Goal: Check status: Check status

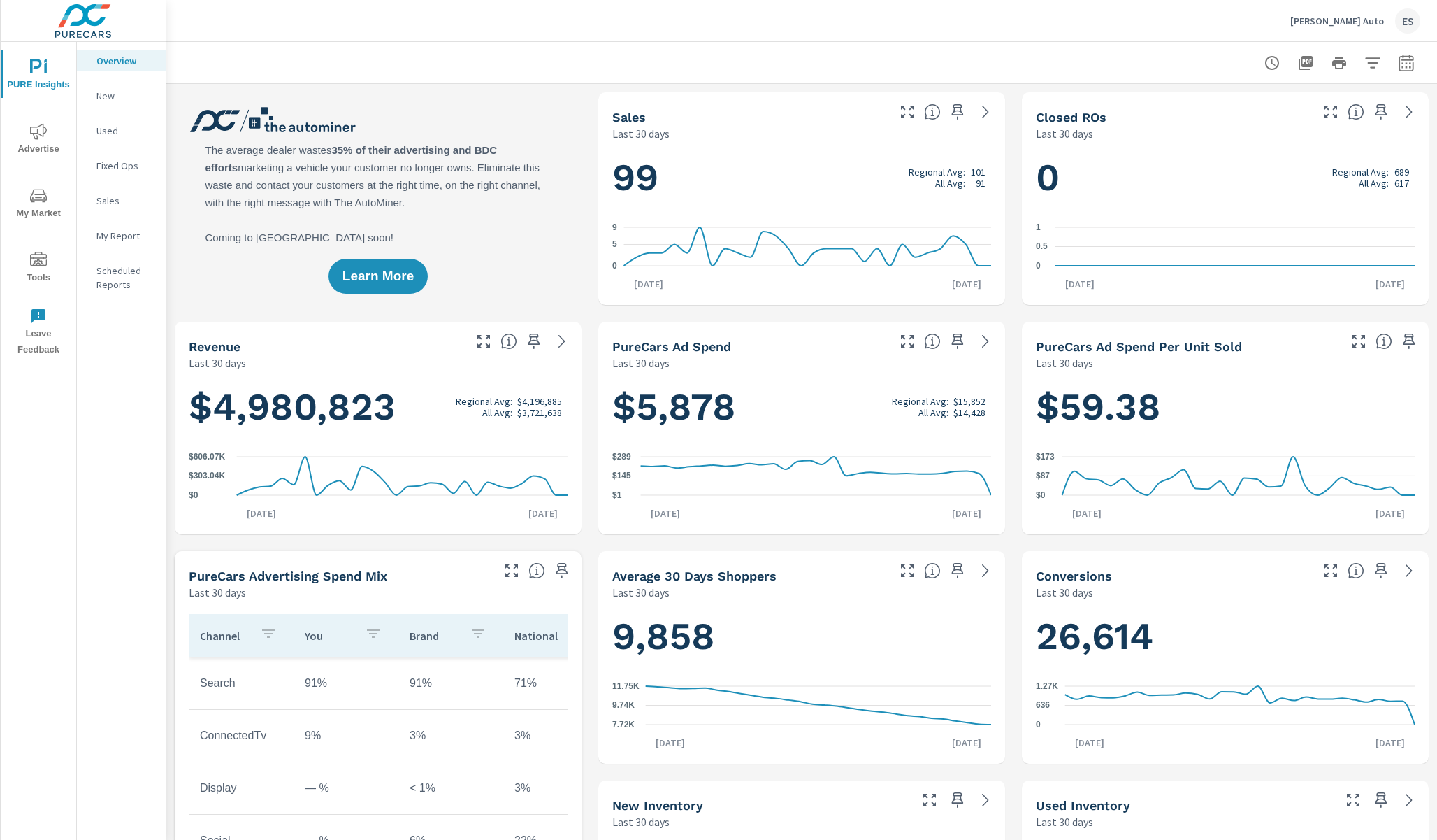
click at [117, 207] on p "Sales" at bounding box center [125, 201] width 58 height 14
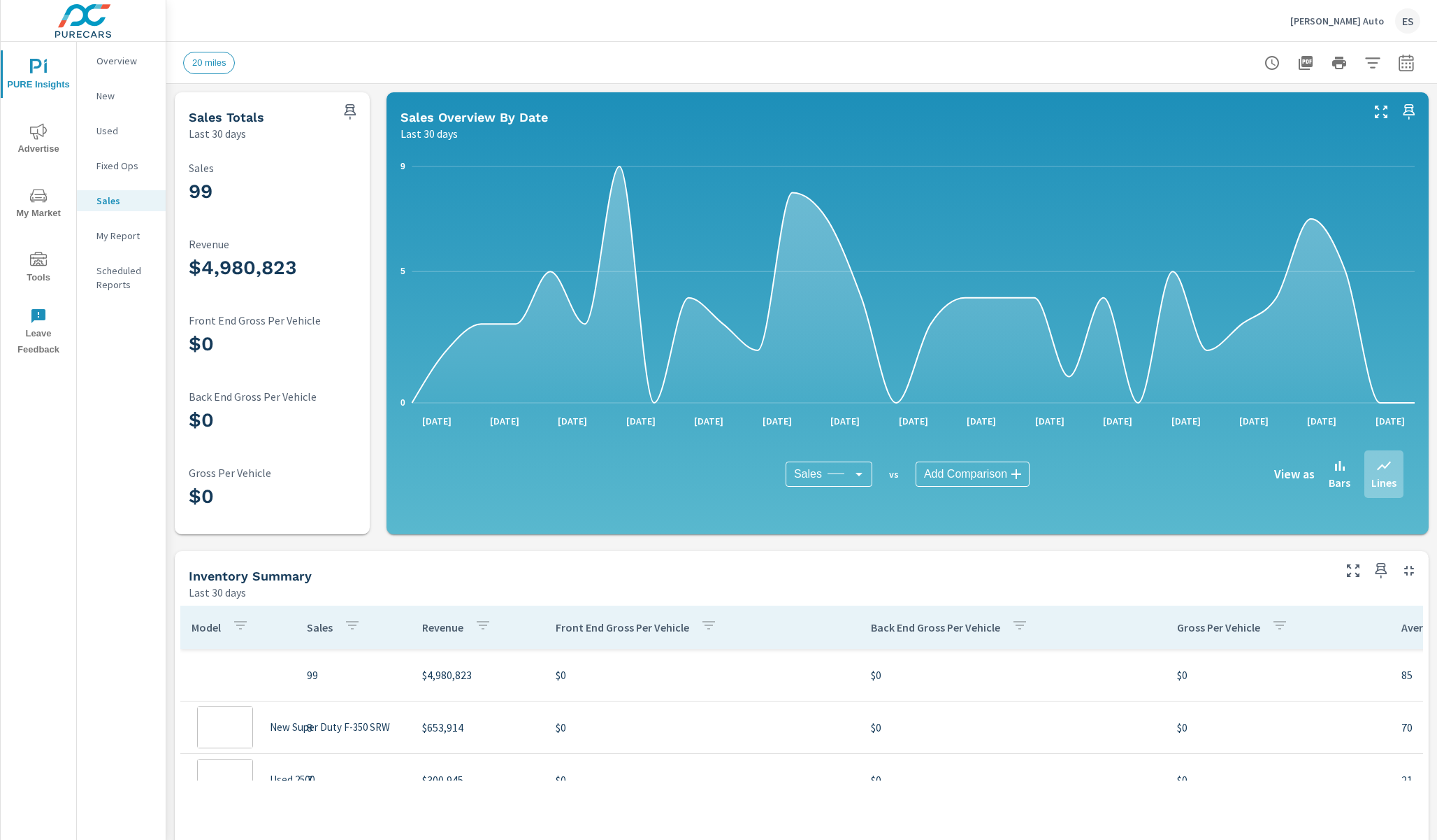
click at [44, 135] on icon "nav menu" at bounding box center [38, 131] width 17 height 16
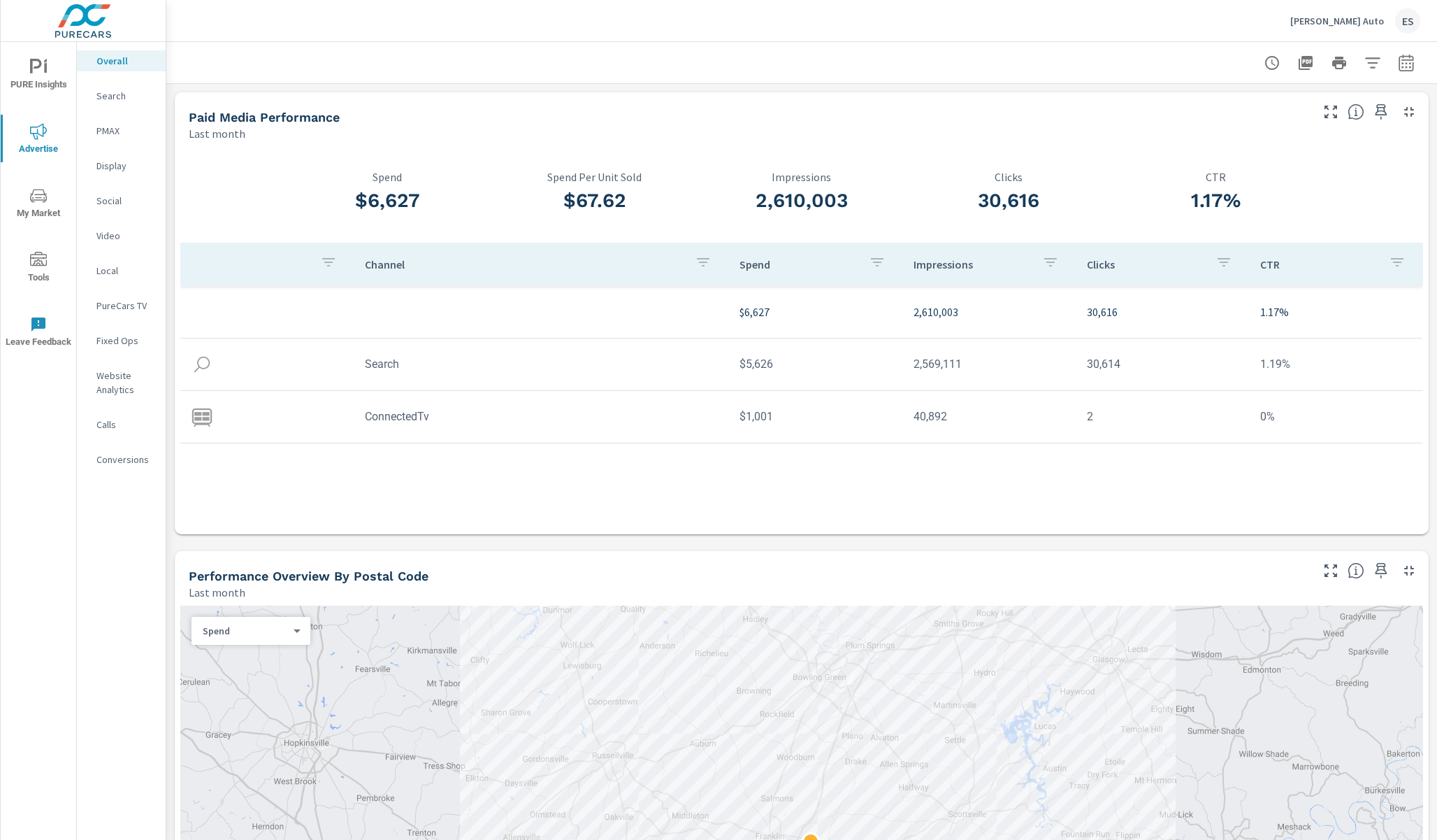
scroll to position [385, 0]
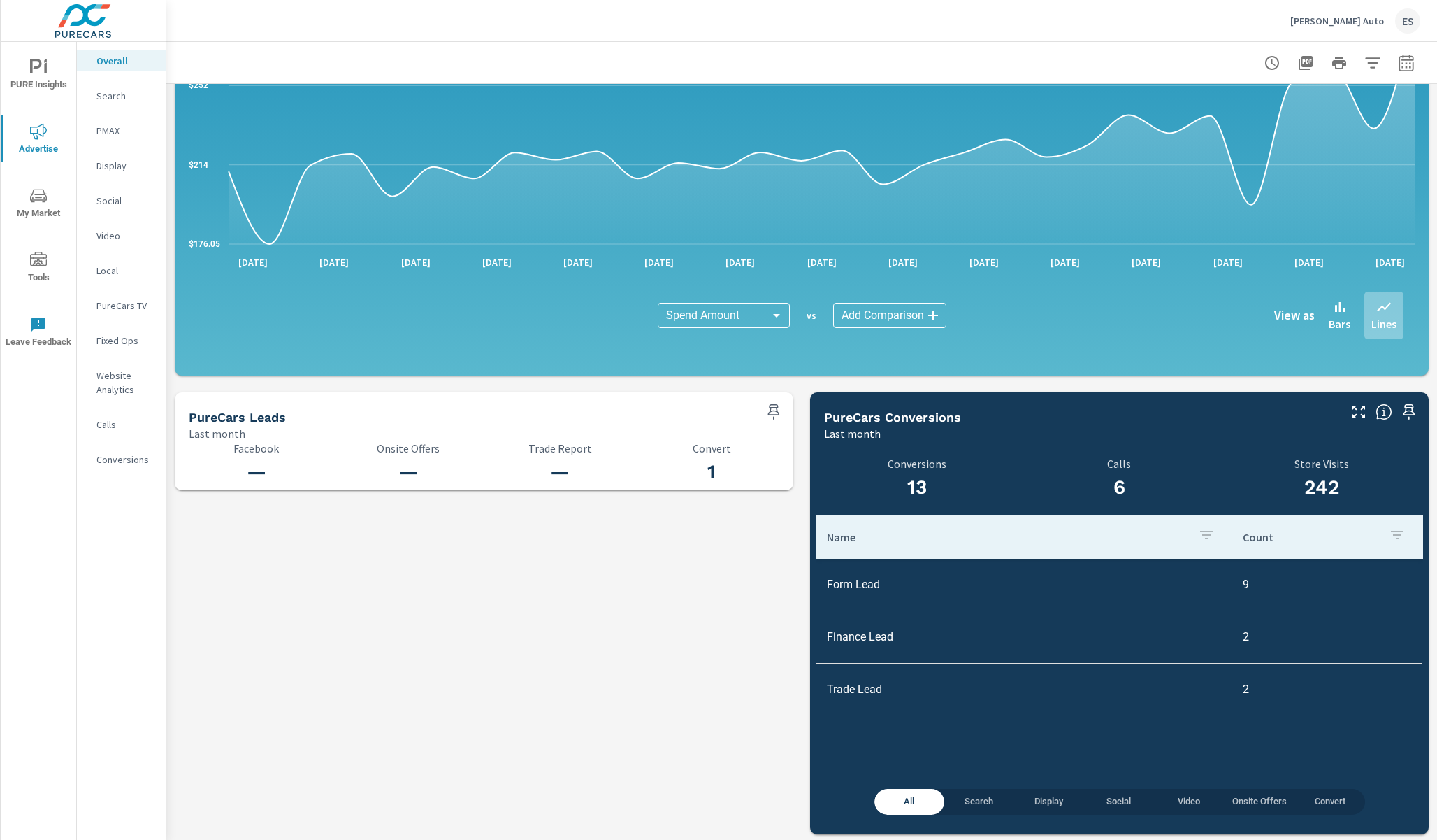
scroll to position [1193, 0]
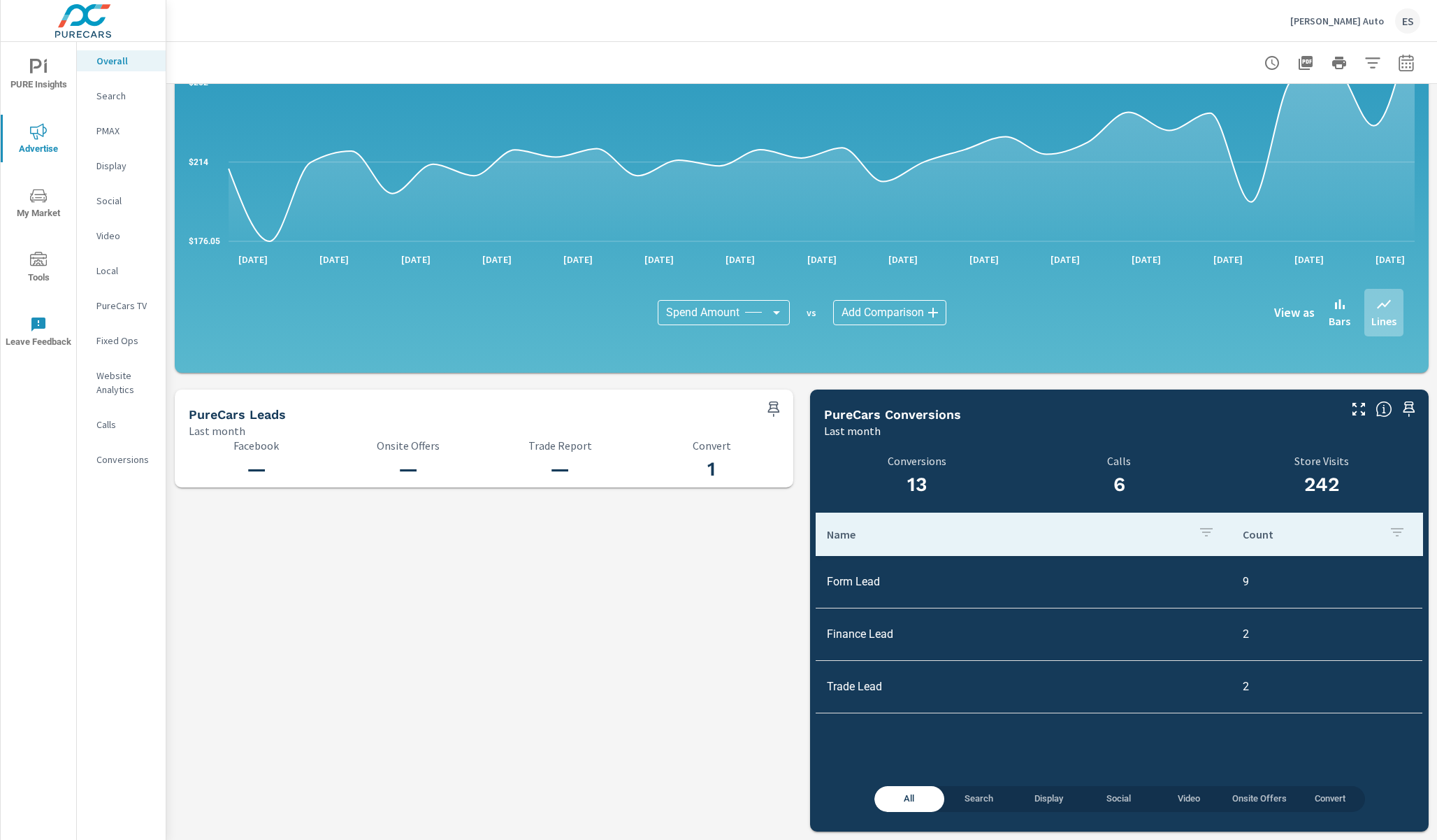
click at [130, 238] on p "Video" at bounding box center [125, 236] width 58 height 14
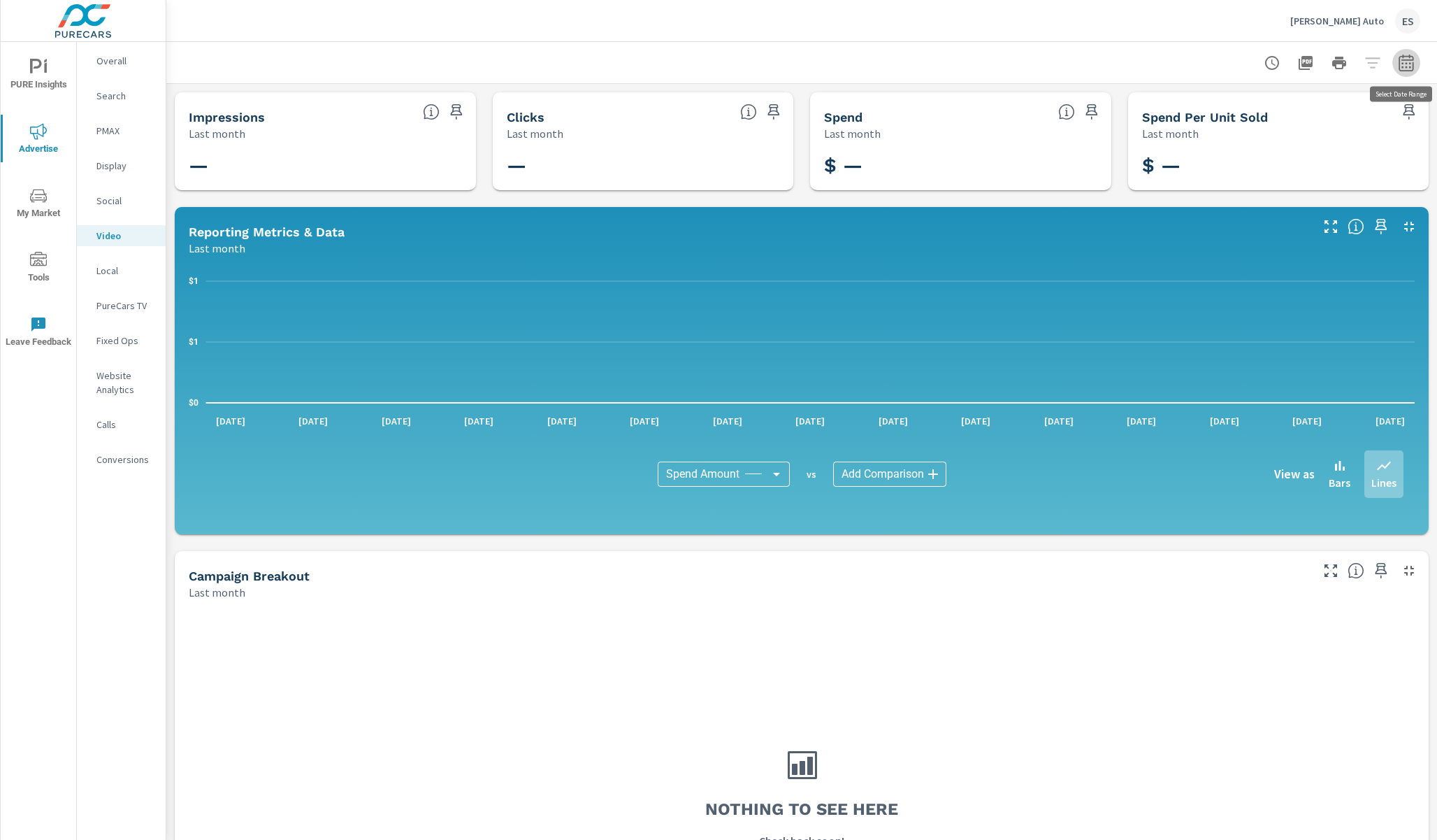
click at [1413, 64] on icon "button" at bounding box center [1406, 61] width 14 height 17
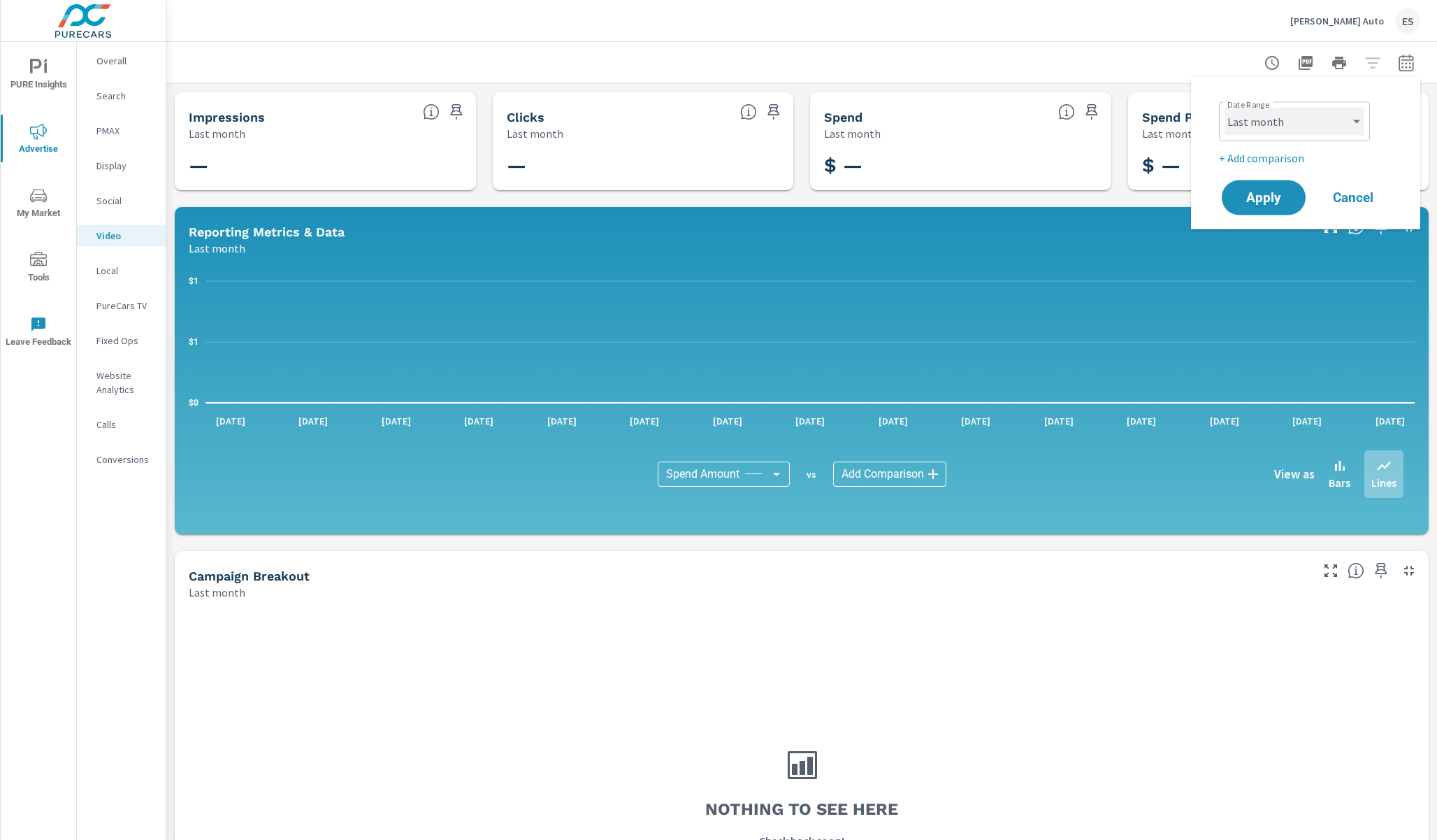
click at [1225, 108] on select "Custom [DATE] Last week Last 7 days Last 14 days Last 30 days Last 45 days Last…" at bounding box center [1295, 121] width 140 height 28
select select "Month to date"
click option "Month to date" at bounding box center [0, 0] width 0 height 0
click at [1268, 204] on span "Apply" at bounding box center [1263, 197] width 57 height 13
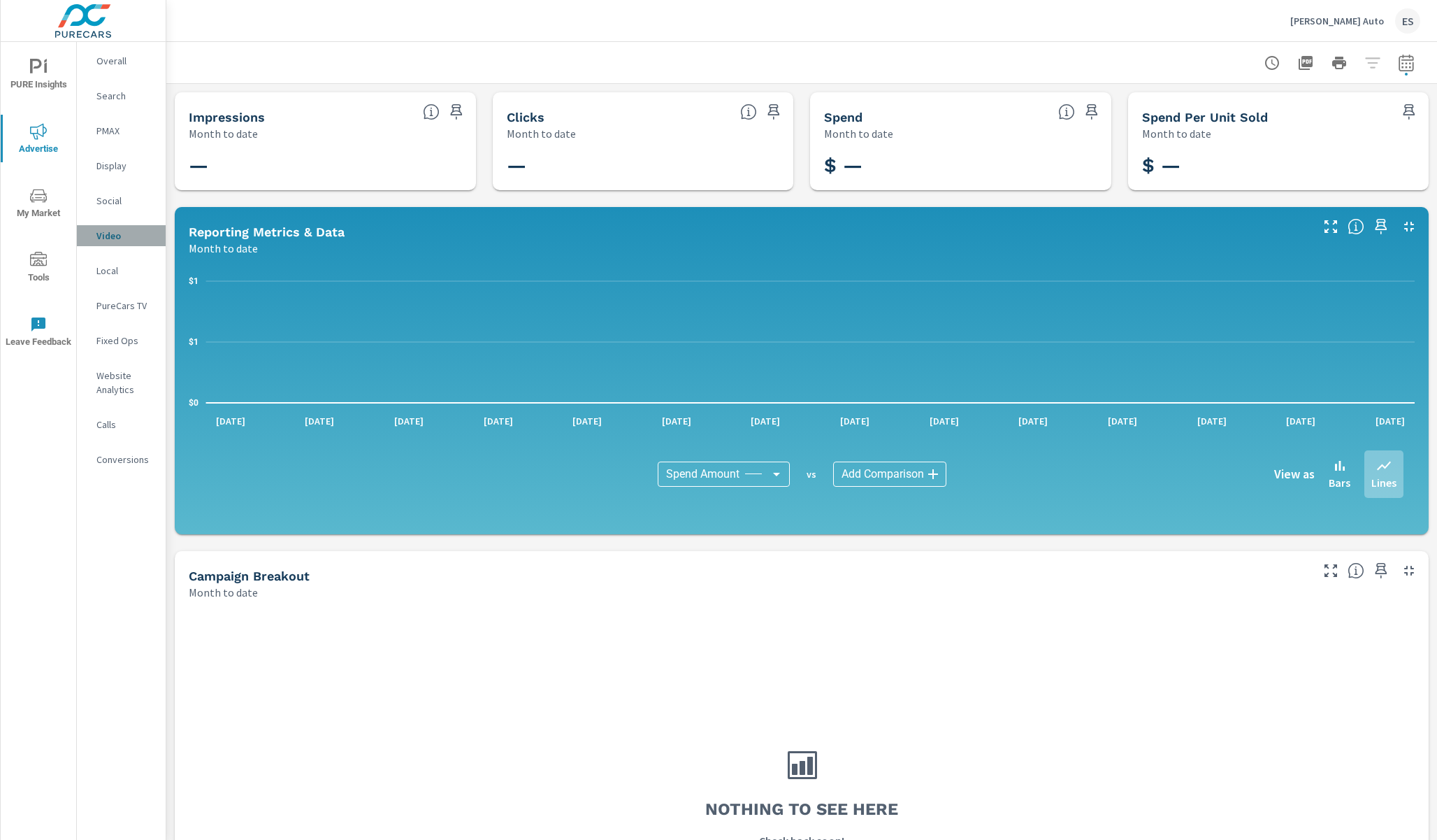
click at [110, 232] on p "Video" at bounding box center [125, 236] width 58 height 14
click at [116, 96] on p "Search" at bounding box center [125, 96] width 58 height 14
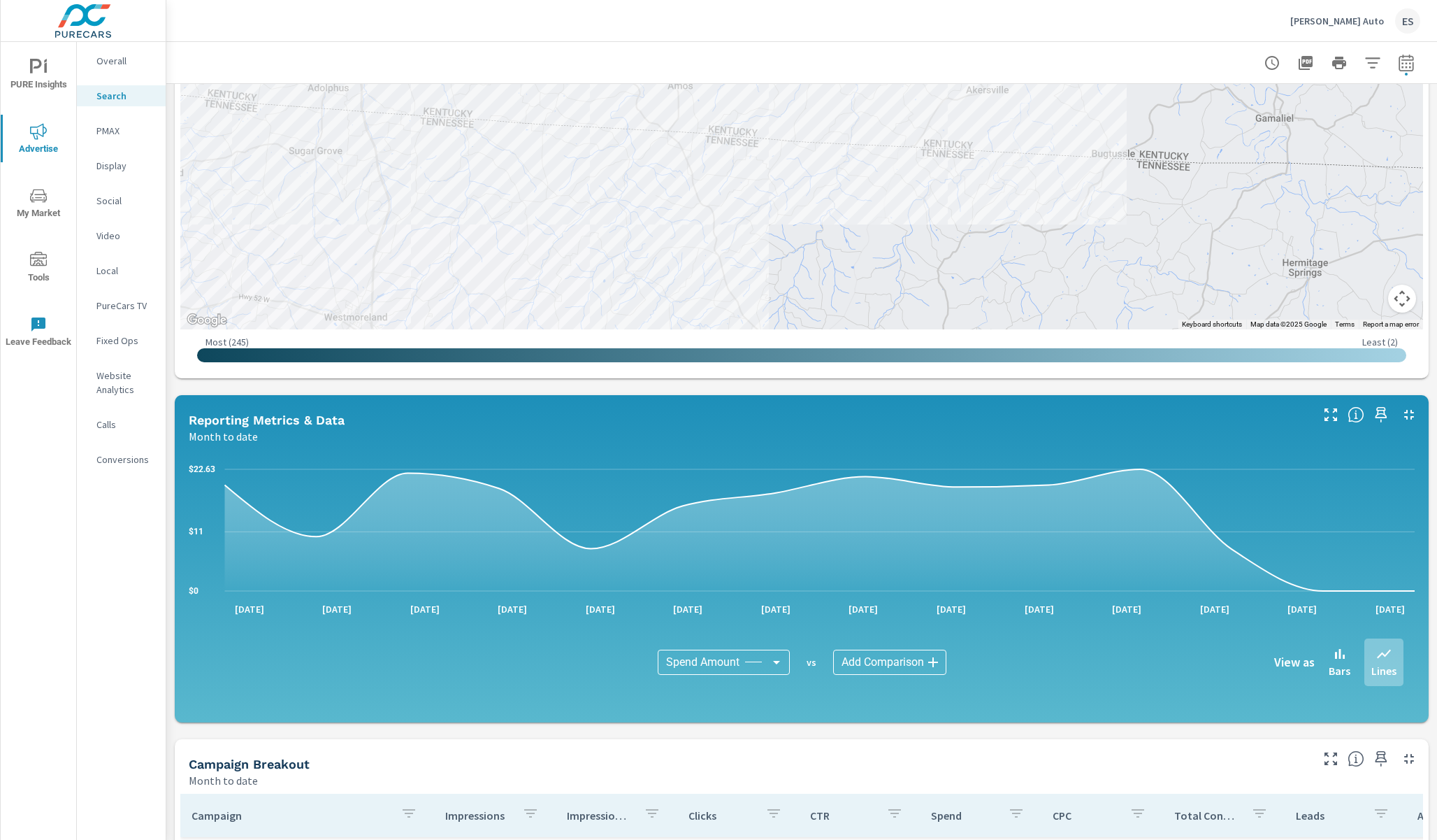
scroll to position [735, 0]
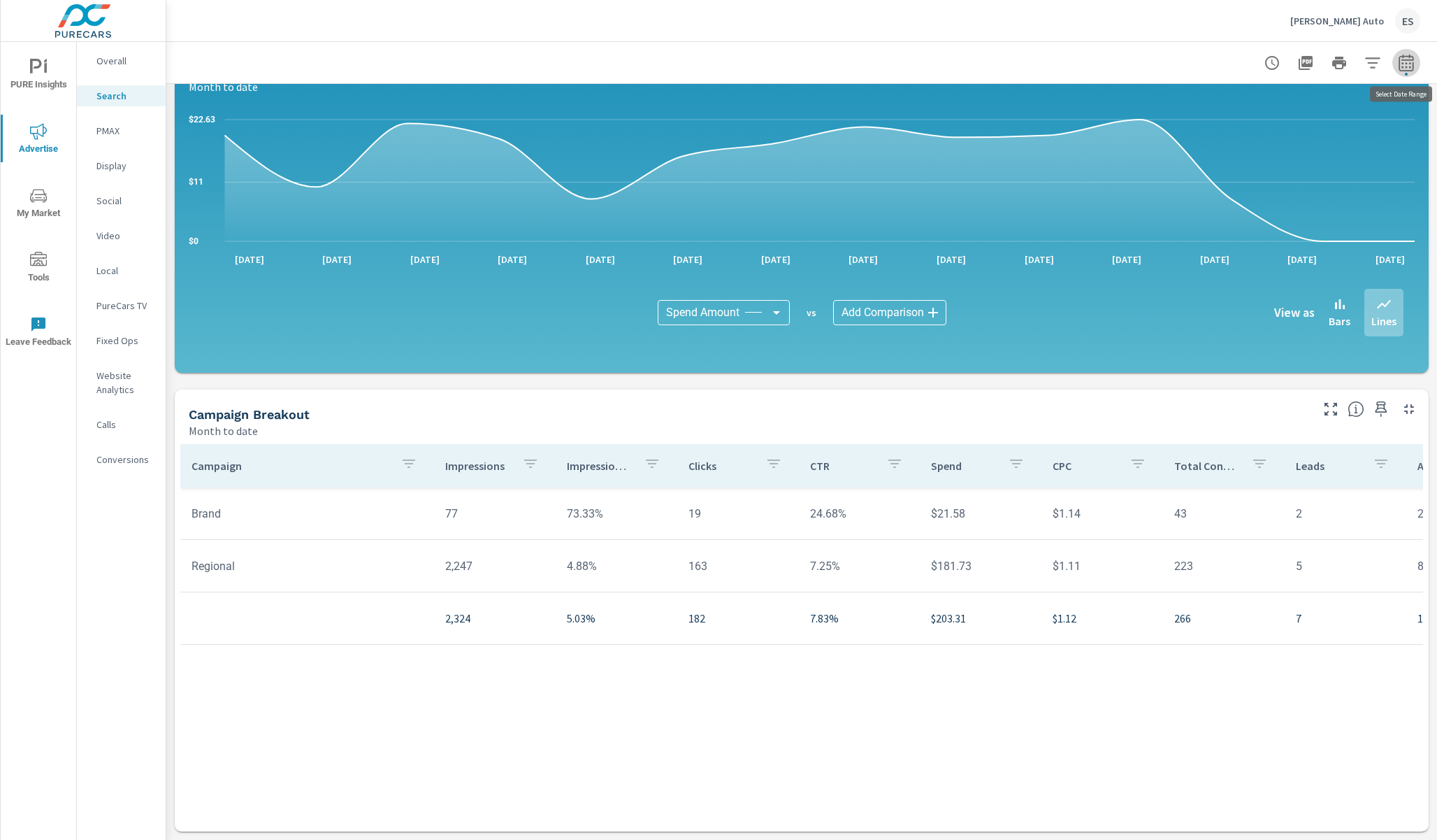
click at [1405, 66] on icon "button" at bounding box center [1406, 62] width 17 height 17
select select "Month to date"
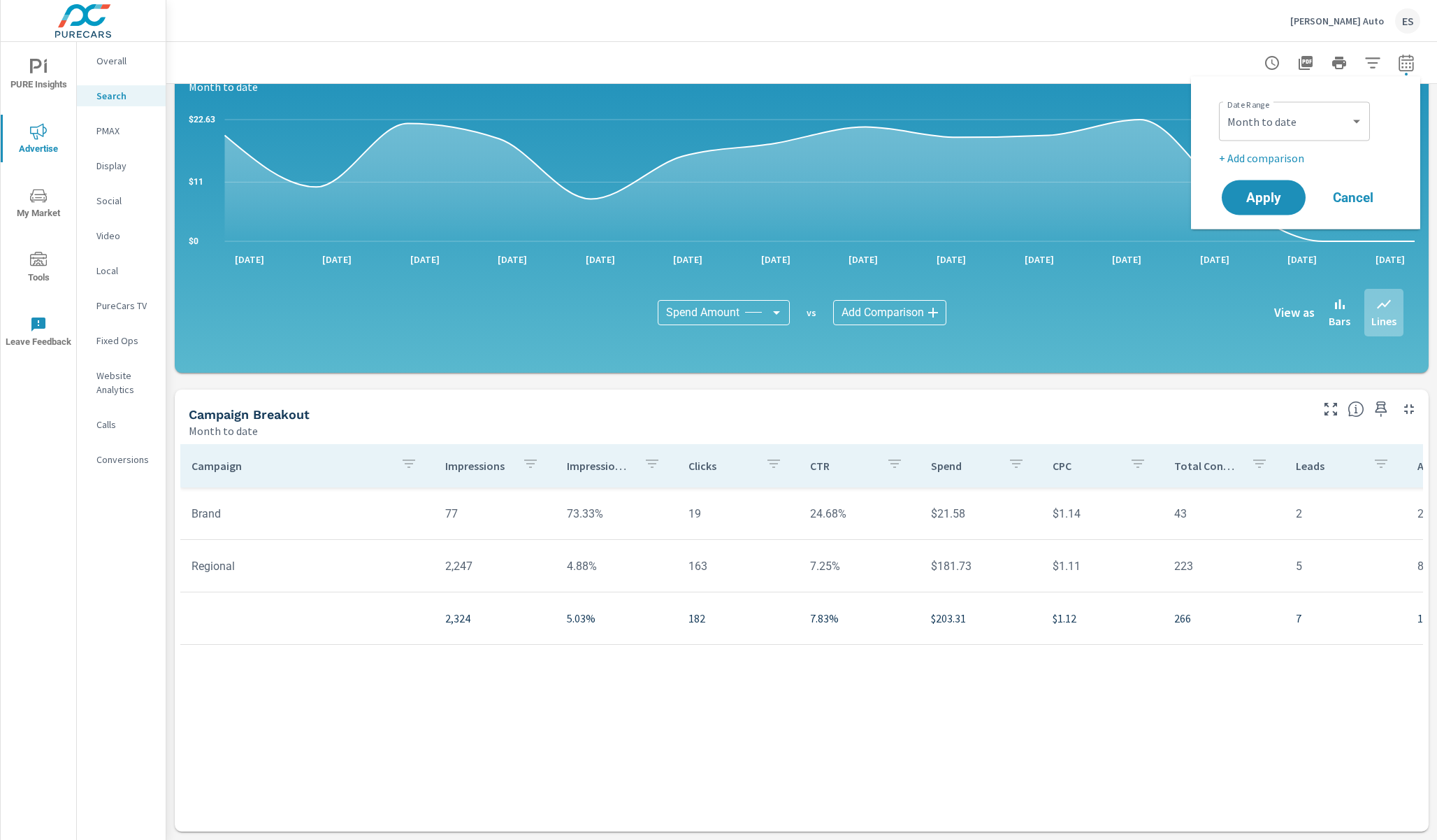
click at [1277, 156] on p "+ Add comparison" at bounding box center [1308, 158] width 179 height 17
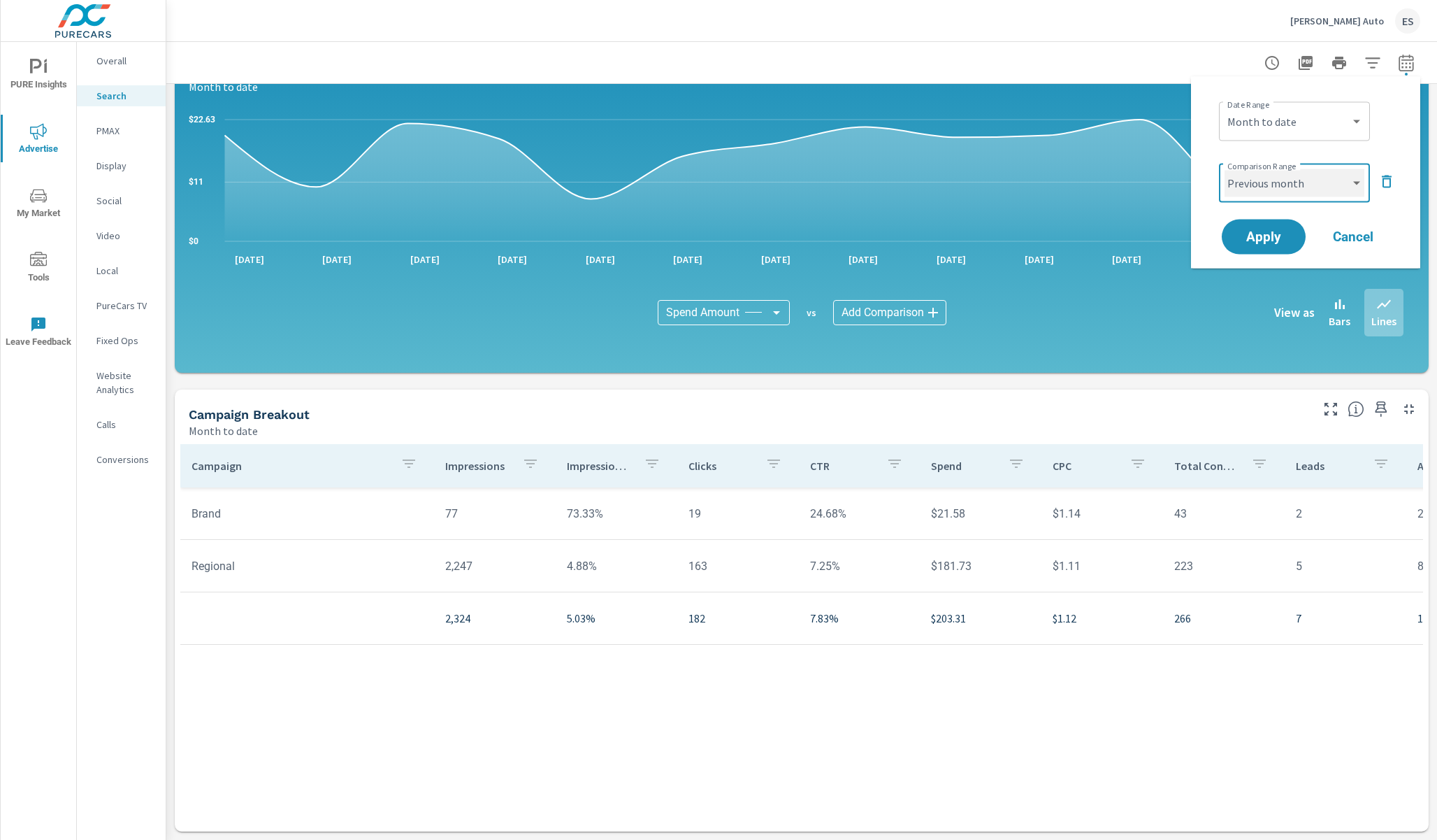
click option "Previous month" at bounding box center [0, 0] width 0 height 0
select select "Previous period"
click option "Previous period" at bounding box center [0, 0] width 0 height 0
click at [1288, 229] on button "Apply" at bounding box center [1263, 237] width 86 height 36
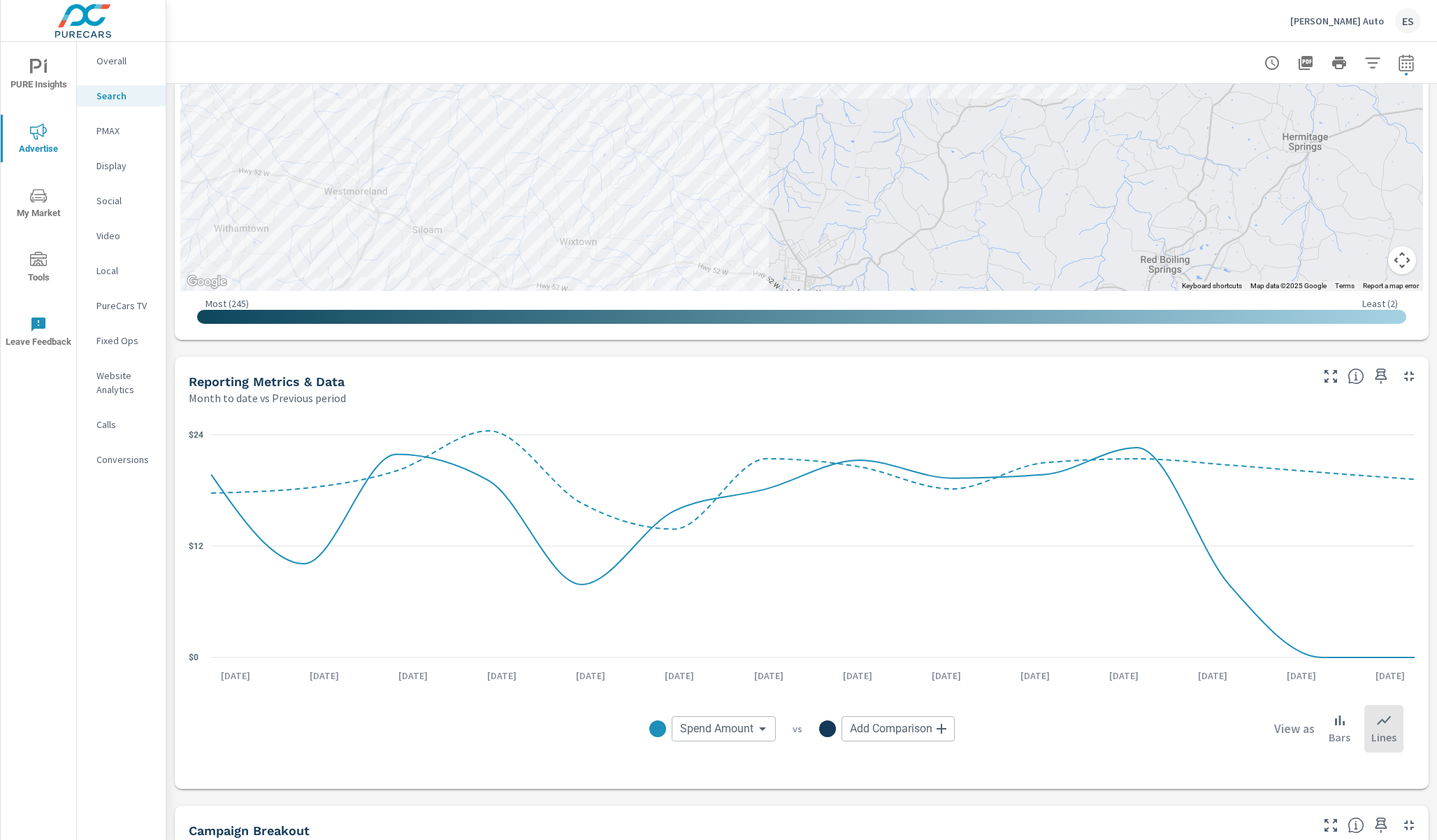
scroll to position [47, 0]
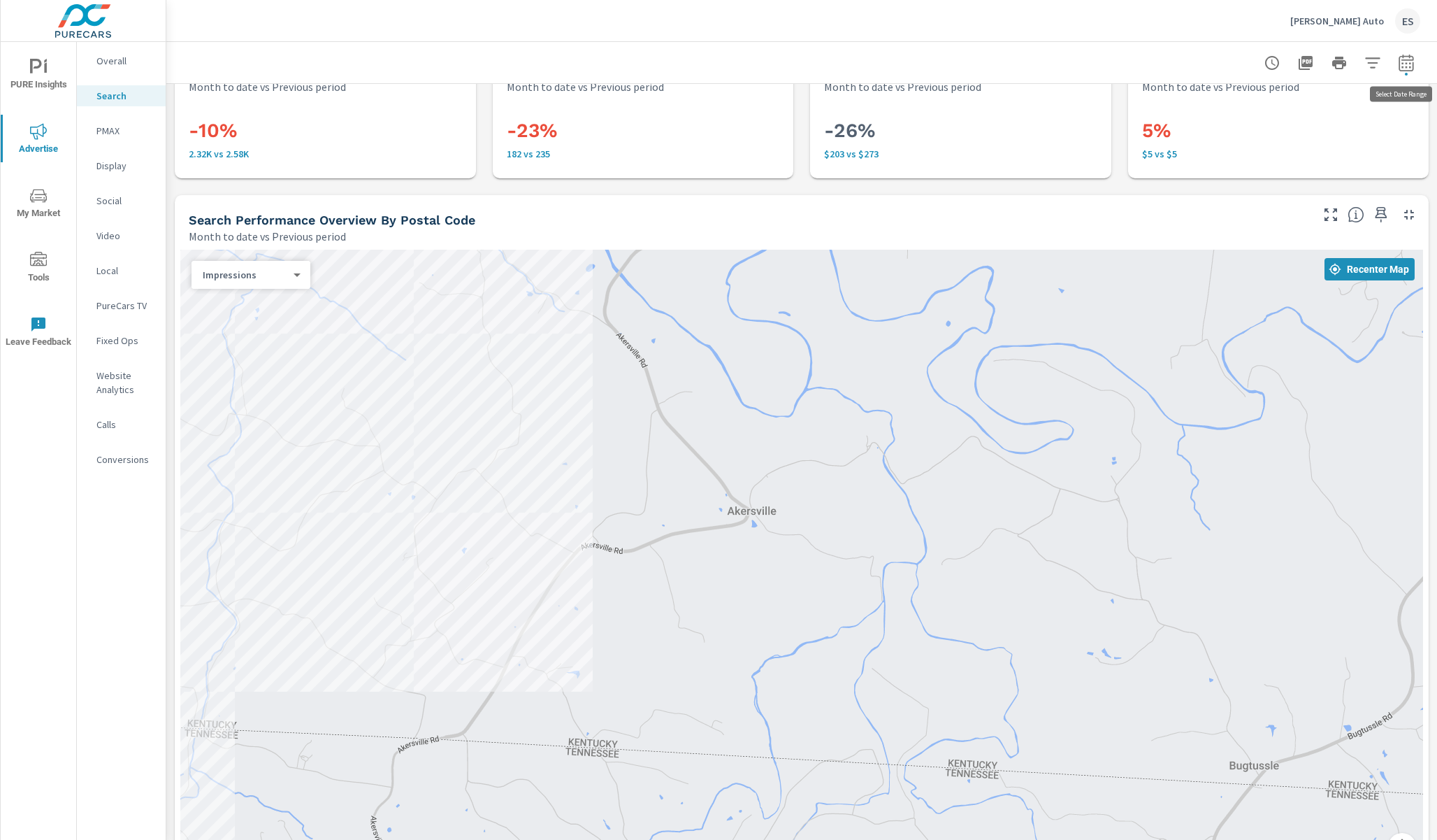
click at [1408, 63] on icon "button" at bounding box center [1406, 62] width 17 height 17
select select "Month to date"
select select "Previous period"
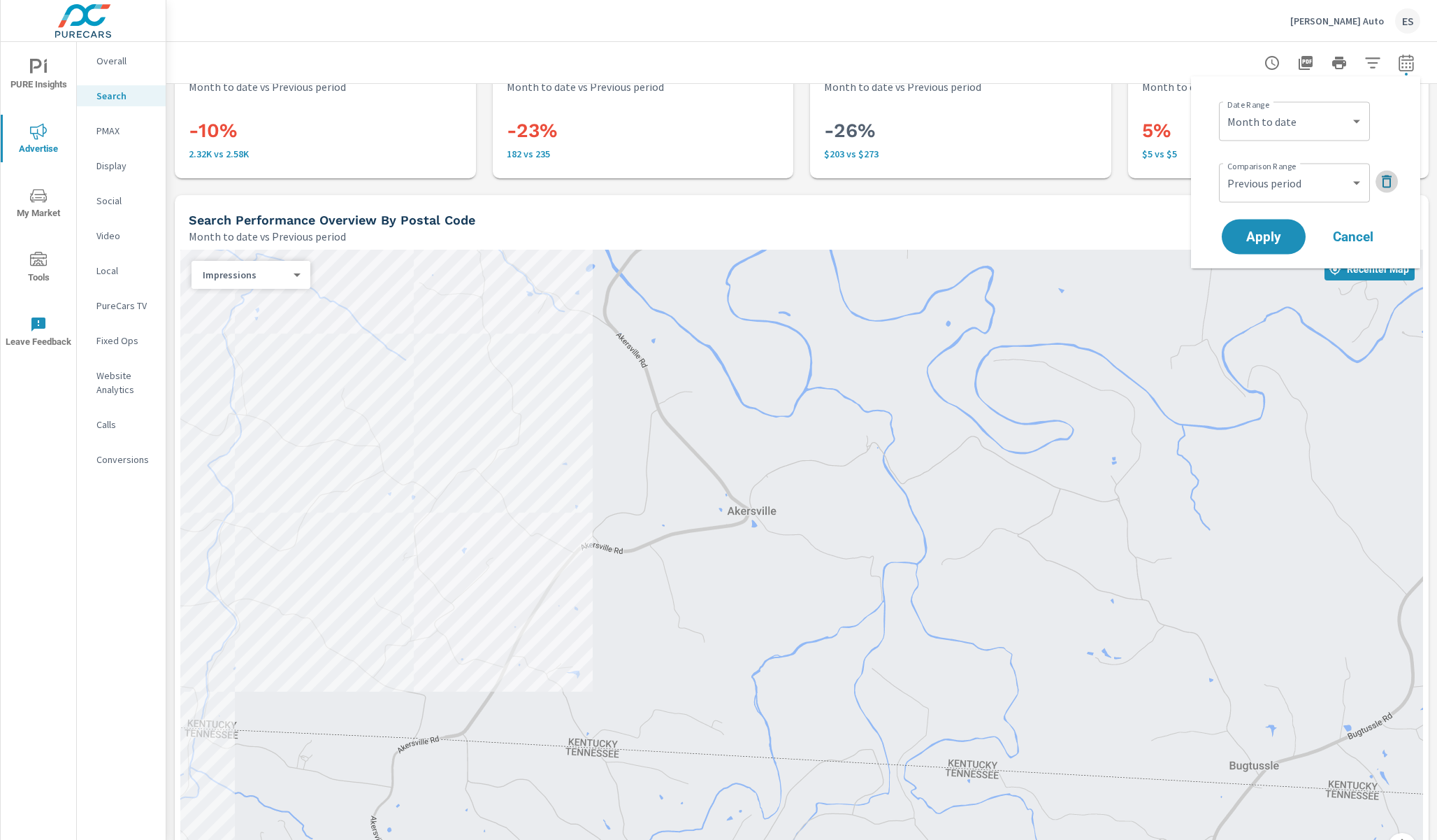
click at [1388, 184] on icon "button" at bounding box center [1386, 182] width 17 height 17
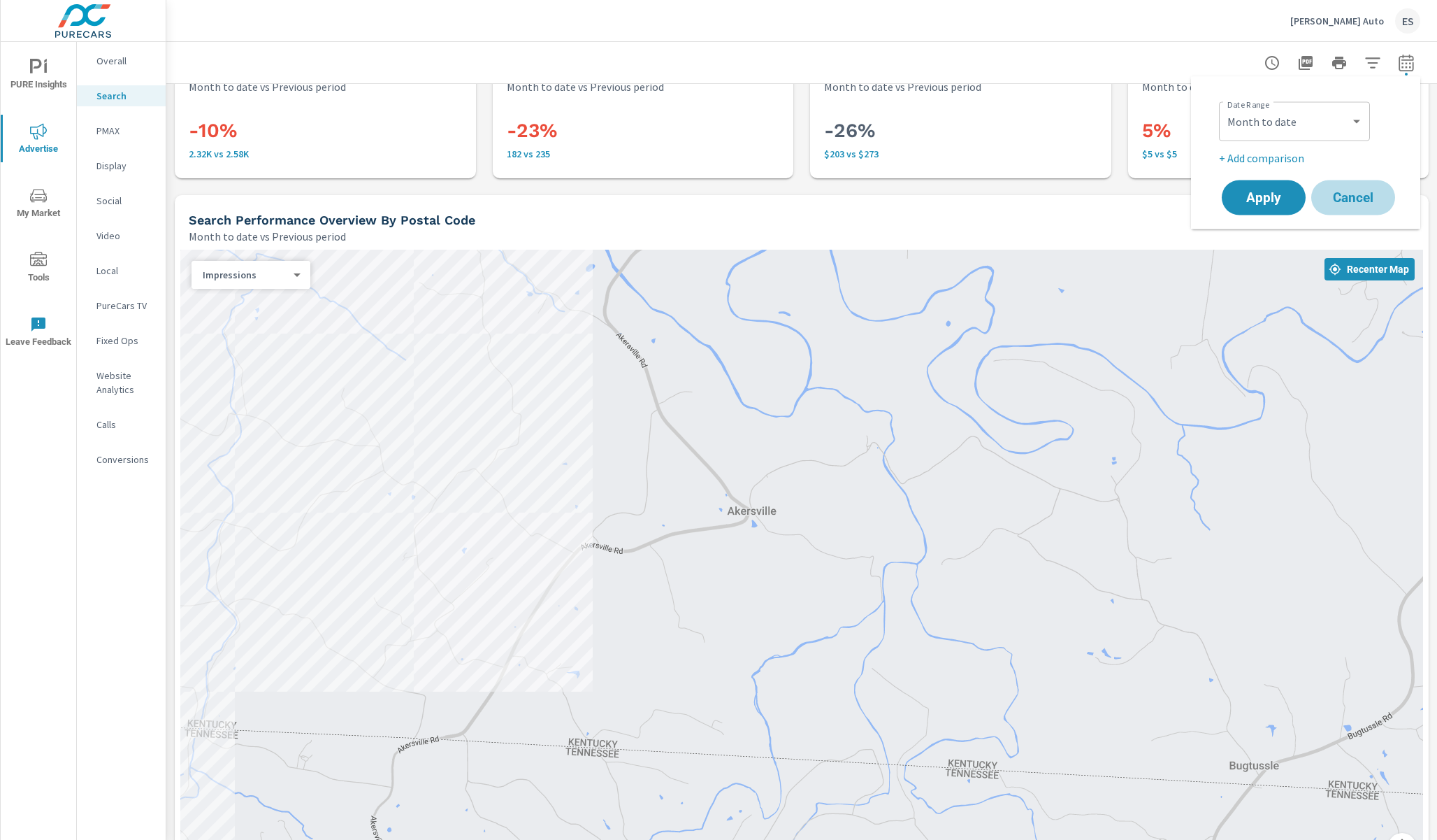
click at [1367, 198] on span "Cancel" at bounding box center [1353, 198] width 56 height 12
click at [100, 62] on p "Overall" at bounding box center [125, 61] width 58 height 14
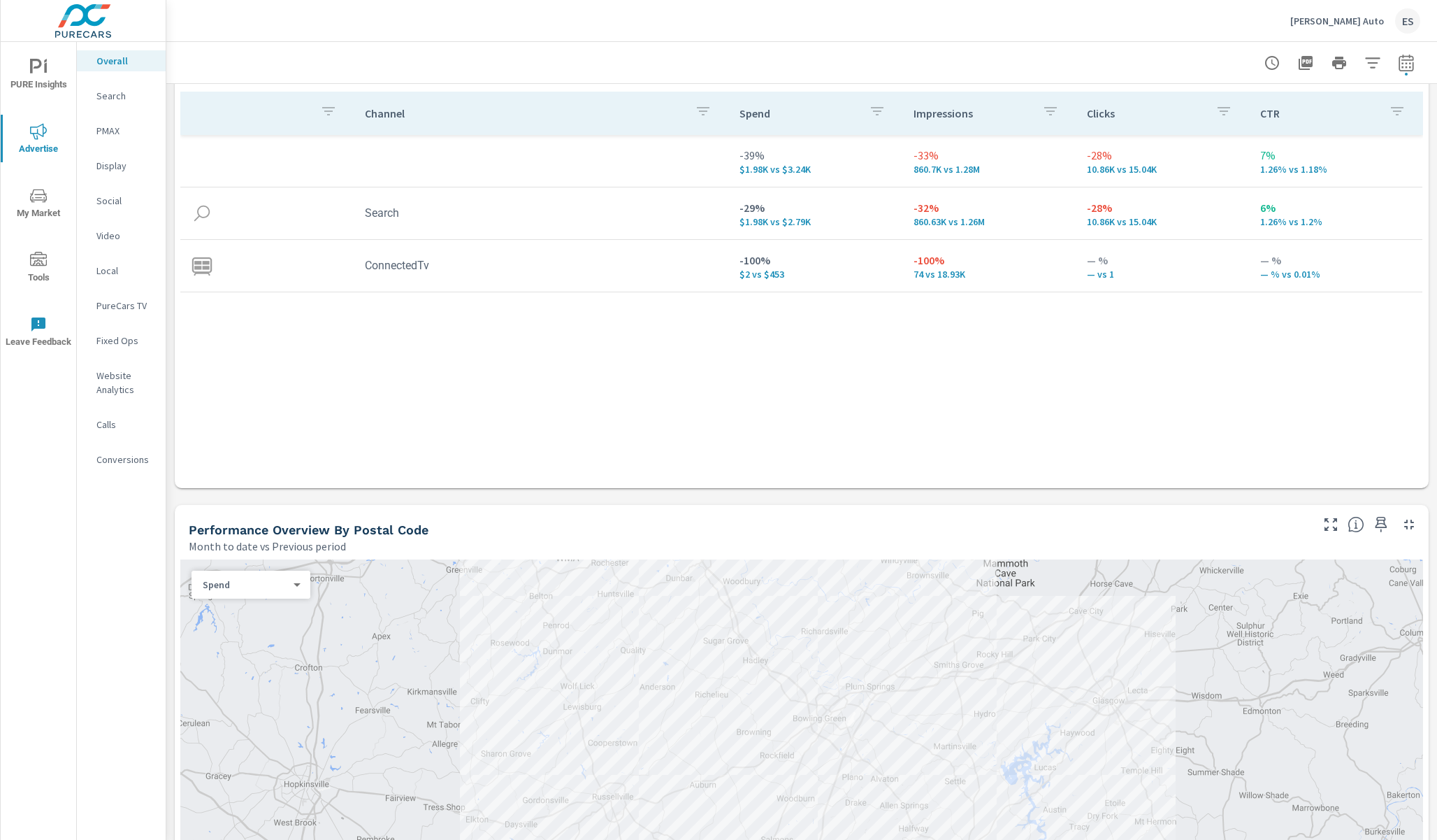
scroll to position [372, 0]
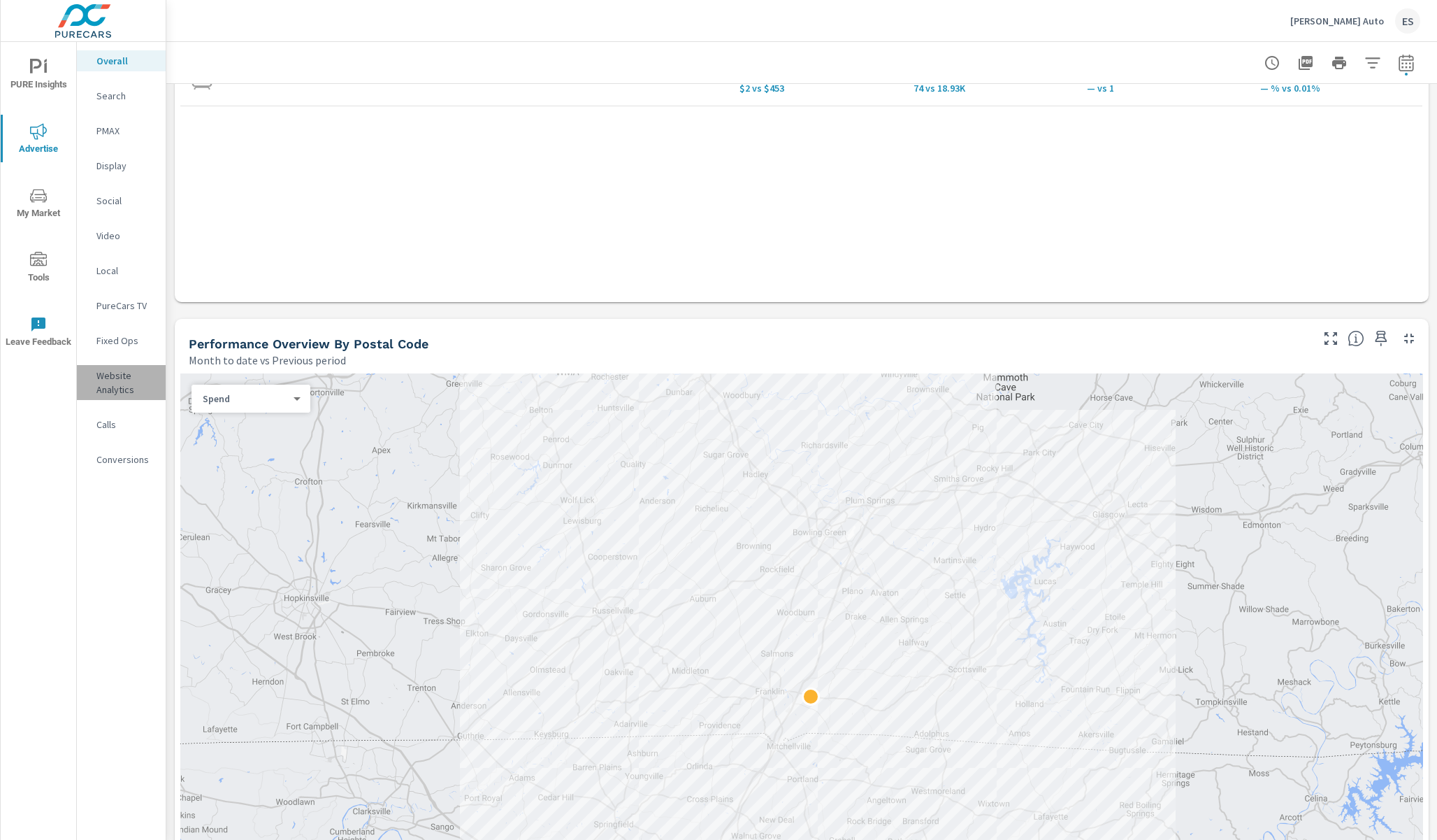
click at [121, 376] on p "Website Analytics" at bounding box center [125, 382] width 58 height 28
